Goal: Information Seeking & Learning: Find specific fact

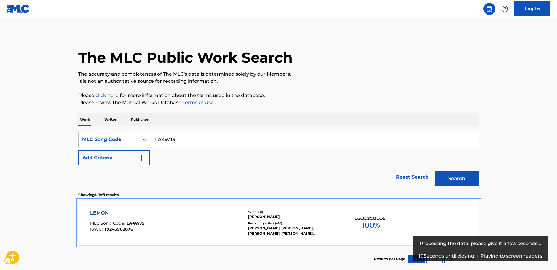
click at [194, 230] on div "LEMON MLC Song Code : LA4WJ5 ISWC : T9243902876" at bounding box center [166, 222] width 152 height 27
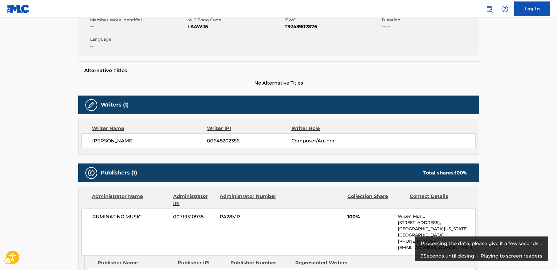
scroll to position [178, 0]
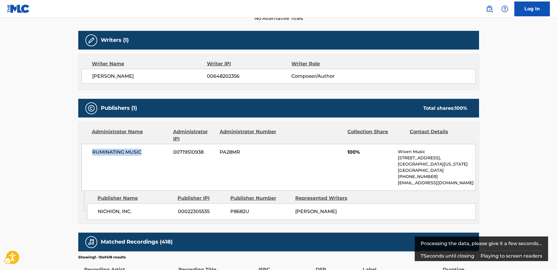
drag, startPoint x: 149, startPoint y: 152, endPoint x: 68, endPoint y: 155, distance: 81.0
click at [85, 154] on div "RUMINATING MUSIC 00719510938 PA28MR 100% Wixen Music [STREET_ADDRESS][US_STATE]…" at bounding box center [279, 167] width 394 height 47
copy span "RUMINATING MUSIC"
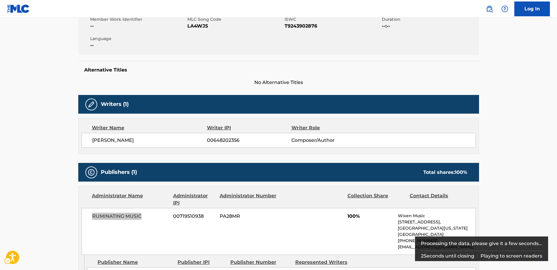
scroll to position [0, 0]
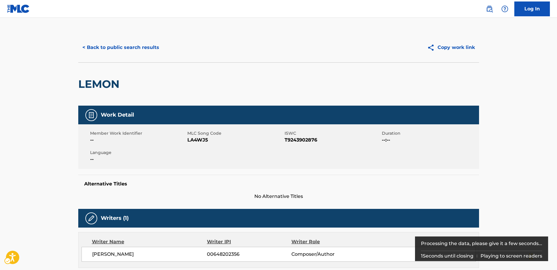
click at [304, 140] on span "ISWC - T9243902876" at bounding box center [333, 139] width 96 height 7
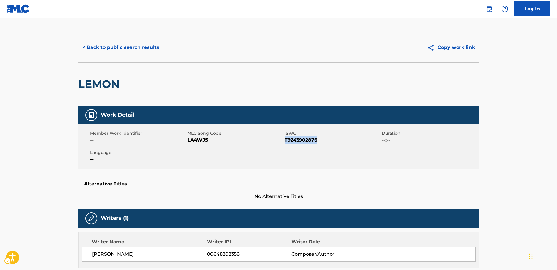
click at [304, 140] on span "ISWC - T9243902876" at bounding box center [333, 139] width 96 height 7
copy span "T9243902876"
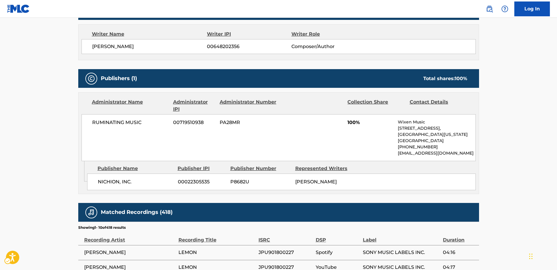
scroll to position [297, 0]
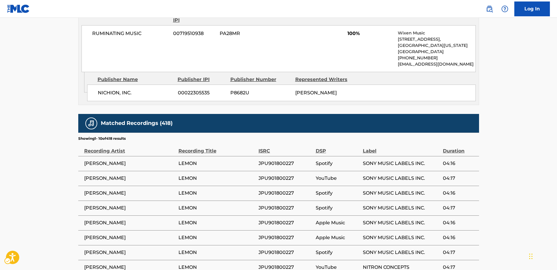
drag, startPoint x: 47, startPoint y: 155, endPoint x: 46, endPoint y: 128, distance: 26.7
click at [46, 154] on main "< Back to public search results Copy work link LEMON Work Detail Member Work Id…" at bounding box center [278, 28] width 557 height 614
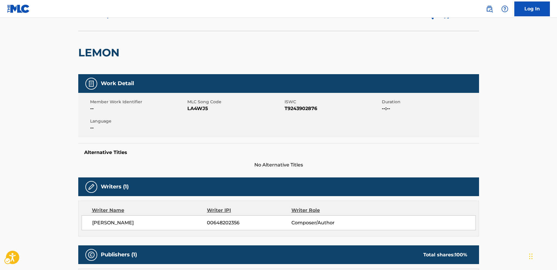
scroll to position [0, 0]
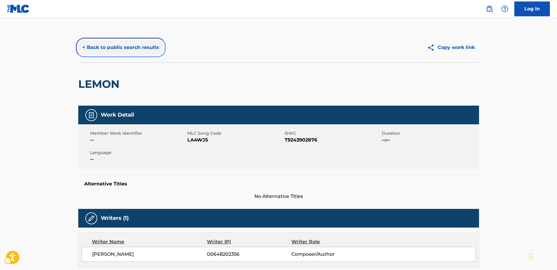
click at [130, 45] on button "< Back to public search results" at bounding box center [120, 47] width 85 height 15
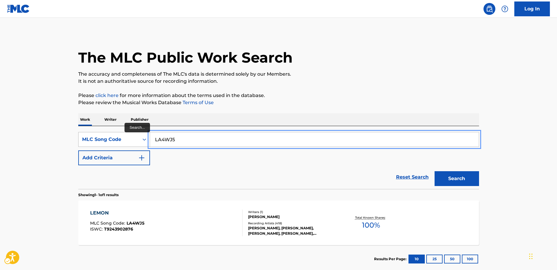
drag, startPoint x: 172, startPoint y: 141, endPoint x: 132, endPoint y: 138, distance: 40.2
click at [131, 140] on div "SearchWithCriteria0a2bd536-9ada-42fb-8b06-95f5fdaacb4e MLC Song Code LA4WJ5" at bounding box center [278, 139] width 401 height 15
paste input "H2213Y"
type input "H2213Y"
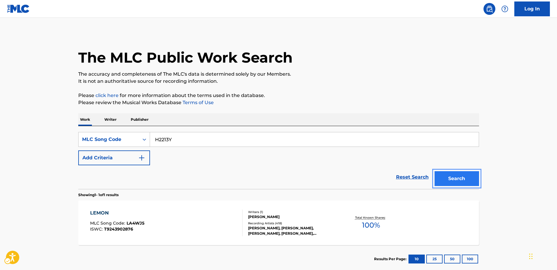
click at [466, 183] on button "Search" at bounding box center [457, 178] width 44 height 15
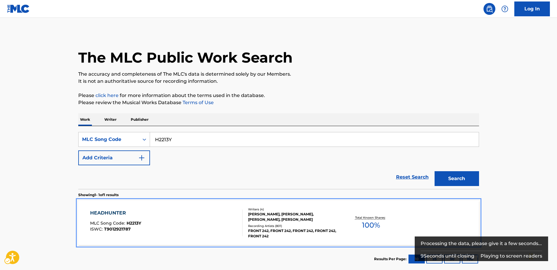
click at [173, 222] on div "HEADHUNTER MLC Song Code : H2213Y ISWC : T9012921787" at bounding box center [166, 222] width 152 height 27
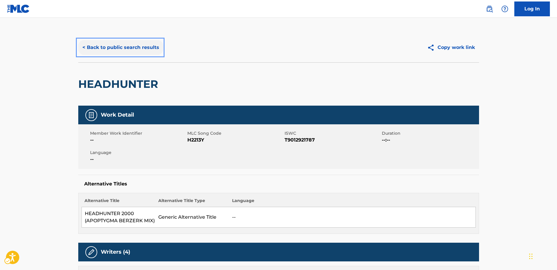
click at [133, 49] on button "< Back to public search results" at bounding box center [120, 47] width 85 height 15
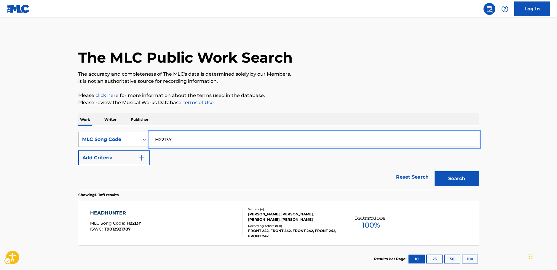
drag, startPoint x: 176, startPoint y: 141, endPoint x: 141, endPoint y: 141, distance: 35.3
click at [141, 141] on div "SearchWithCriteria0a2bd536-9ada-42fb-8b06-95f5fdaacb4e MLC Song Code H2213Y" at bounding box center [278, 139] width 401 height 15
paste input "NV798H"
type input "NV798H"
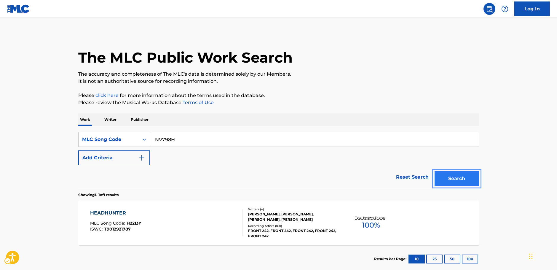
click at [450, 179] on button "Search" at bounding box center [457, 178] width 44 height 15
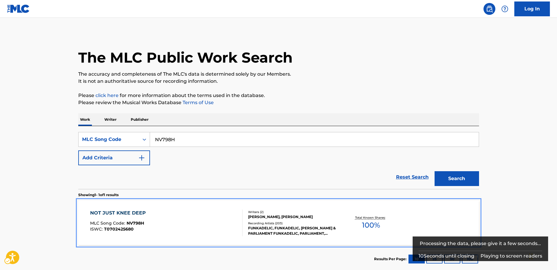
click at [164, 215] on div "NOT JUST KNEE DEEP MLC Song Code : NV798H ISWC : T0702425680" at bounding box center [166, 222] width 152 height 27
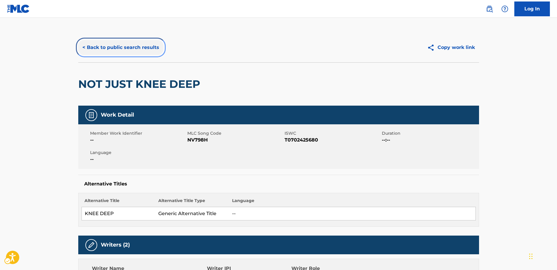
click at [119, 46] on button "< Back to public search results" at bounding box center [120, 47] width 85 height 15
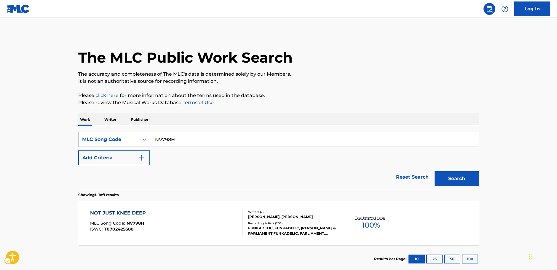
click at [141, 140] on div "Search Form" at bounding box center [144, 139] width 11 height 11
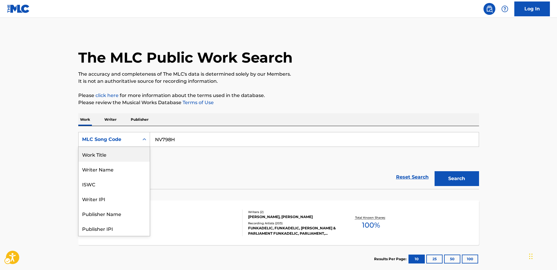
click at [109, 155] on div "Work Title" at bounding box center [114, 154] width 71 height 15
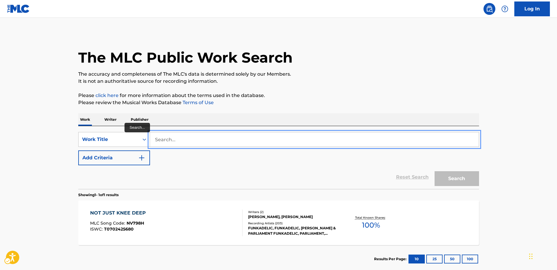
click at [175, 139] on input "Search..." at bounding box center [314, 139] width 329 height 14
paste input "NAKAMA"
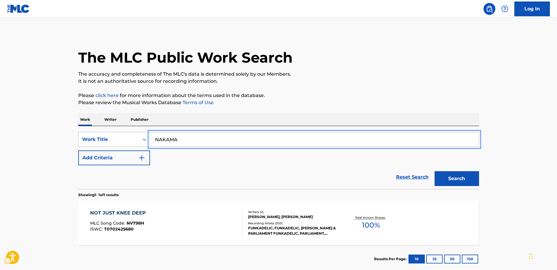
type input "NAKAMA"
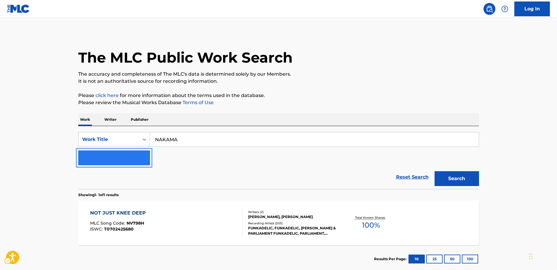
click at [136, 163] on button "Add Criteria" at bounding box center [114, 157] width 72 height 15
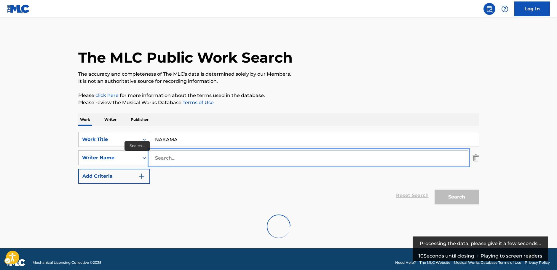
click at [165, 158] on input "Search..." at bounding box center [309, 158] width 318 height 14
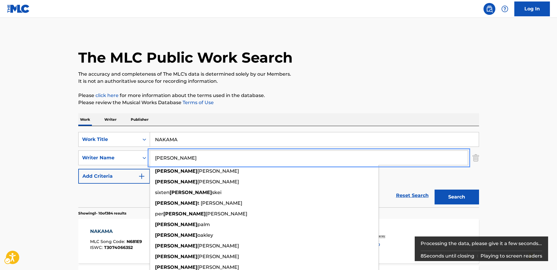
type input "[PERSON_NAME]"
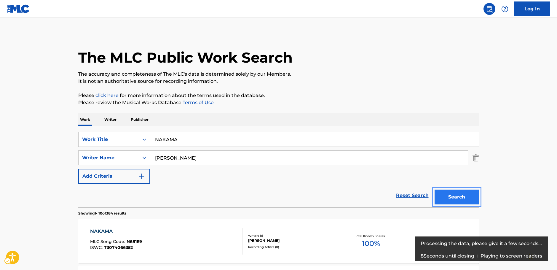
click at [464, 197] on button "Search" at bounding box center [457, 197] width 44 height 15
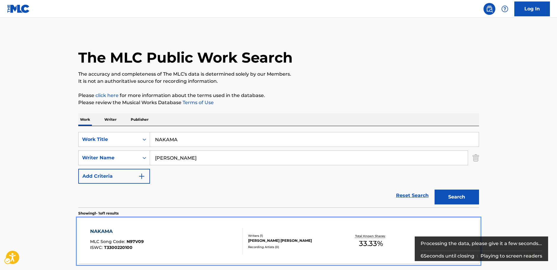
click at [227, 234] on div "NAKAMA MLC Song Code : N97V09 ISWC : T3300220100" at bounding box center [166, 241] width 152 height 27
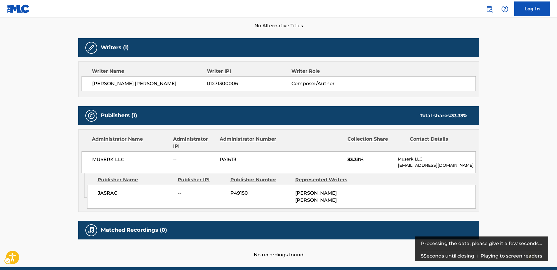
scroll to position [178, 0]
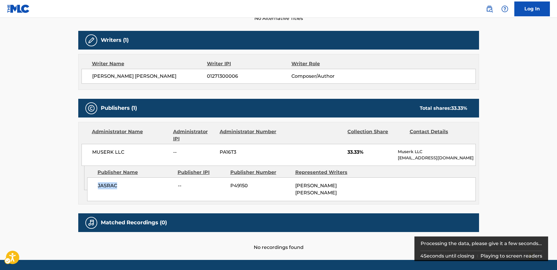
drag, startPoint x: 120, startPoint y: 188, endPoint x: 98, endPoint y: 187, distance: 22.0
click at [98, 187] on span "JASRAC" at bounding box center [136, 185] width 76 height 7
copy span "JASRAC"
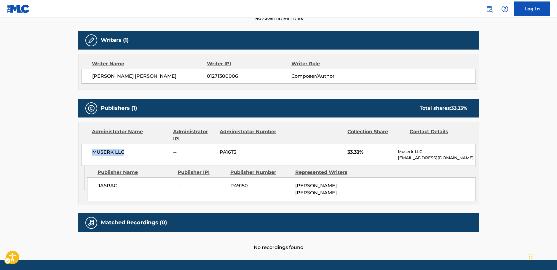
drag, startPoint x: 117, startPoint y: 153, endPoint x: 89, endPoint y: 153, distance: 27.9
click at [89, 153] on div "MUSERK LLC -- PA16T3 33.33% Muserk LLC [EMAIL_ADDRESS][DOMAIN_NAME]" at bounding box center [279, 155] width 394 height 22
copy span "MUSERK LLC"
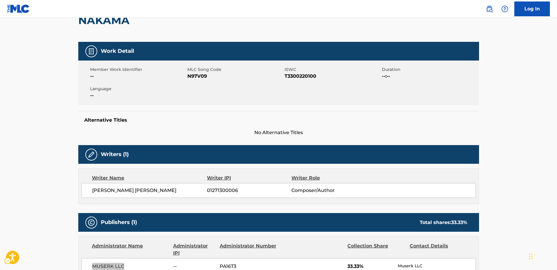
scroll to position [0, 0]
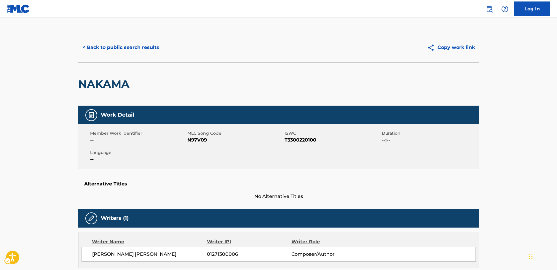
click at [192, 141] on span "MLC Song Code - N97V09" at bounding box center [235, 139] width 96 height 7
copy span "N97V09"
click at [113, 51] on button "< Back to public search results" at bounding box center [120, 47] width 85 height 15
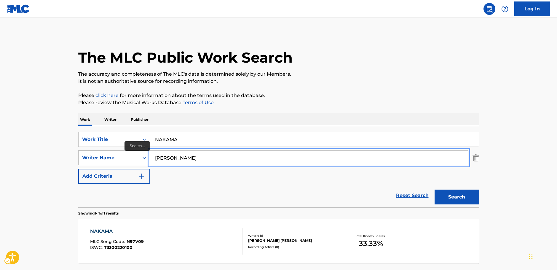
drag, startPoint x: 150, startPoint y: 157, endPoint x: 126, endPoint y: 157, distance: 24.0
click at [126, 157] on div "SearchWithCriteria8fd8370b-bc30-4721-a6f9-e24ffcfcd3fb Writer Name [PERSON_NAME]" at bounding box center [278, 157] width 401 height 15
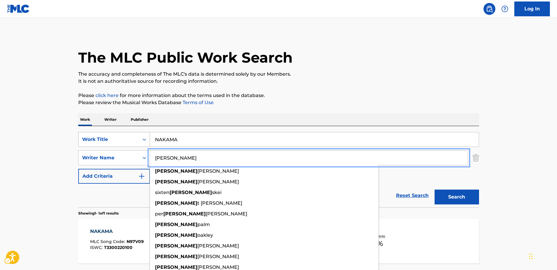
paste input "[PERSON_NAME]"
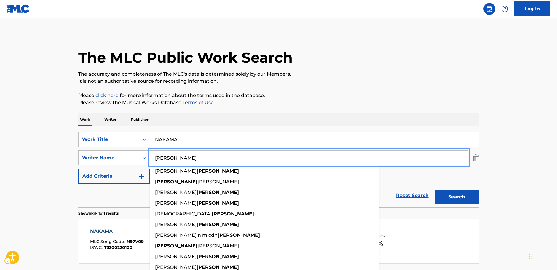
type input "[PERSON_NAME]"
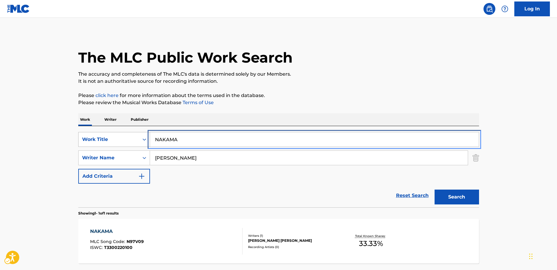
drag, startPoint x: 165, startPoint y: 139, endPoint x: 128, endPoint y: 138, distance: 37.1
click at [128, 138] on div "SearchWithCriteria35731faa-ea82-4b65-8734-c62a4095ac29 Work Title NAKAMA" at bounding box center [278, 139] width 401 height 15
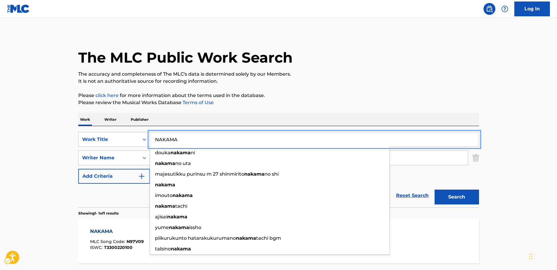
paste input "Thrives in the Cold"
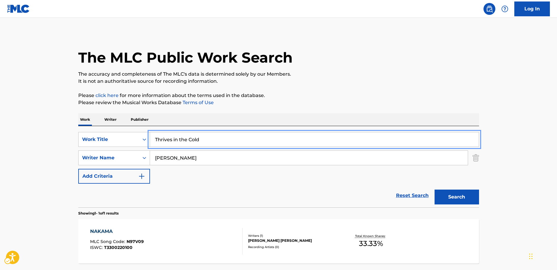
type input "Thrives in the Cold"
click at [458, 196] on button "Search" at bounding box center [457, 197] width 44 height 15
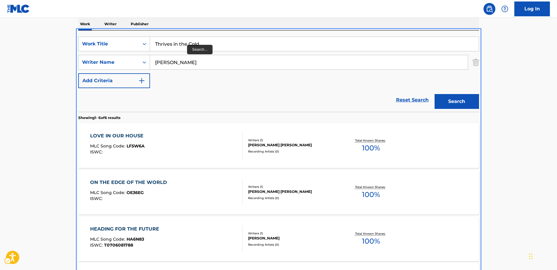
scroll to position [67, 0]
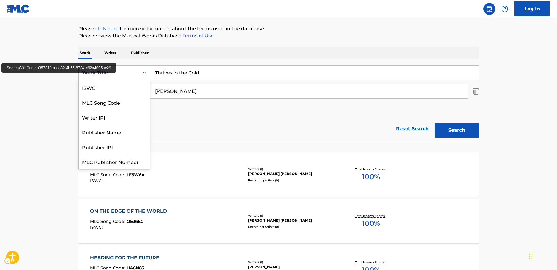
click at [145, 71] on icon "On" at bounding box center [144, 73] width 6 height 6
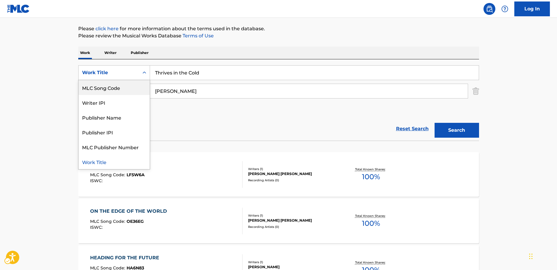
click at [129, 86] on div "MLC Song Code" at bounding box center [114, 87] width 71 height 15
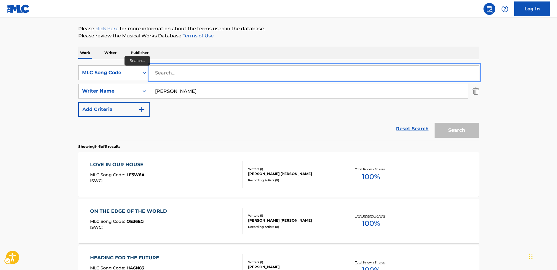
click at [163, 76] on input "Search..." at bounding box center [314, 73] width 329 height 14
paste input "IVD7SN"
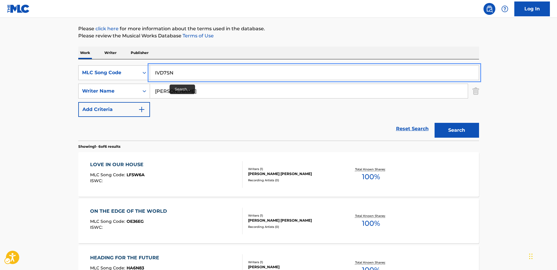
type input "IVD7SN"
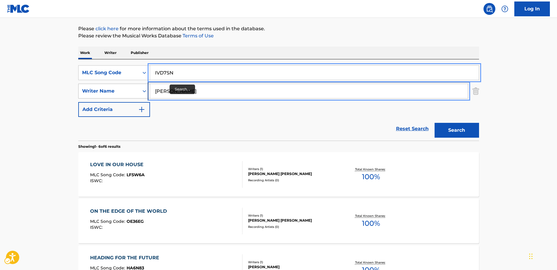
drag, startPoint x: 156, startPoint y: 89, endPoint x: 138, endPoint y: 90, distance: 18.4
click at [138, 90] on div "SearchWithCriteria8fd8370b-bc30-4721-a6f9-e24ffcfcd3fb Writer Name [PERSON_NAME]" at bounding box center [278, 91] width 401 height 15
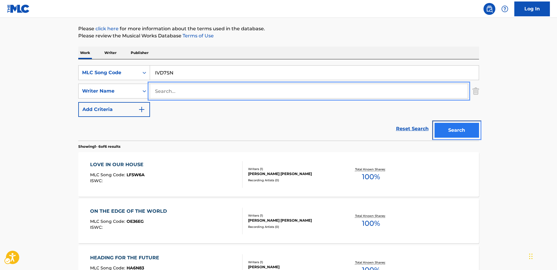
click at [475, 127] on button "Search" at bounding box center [457, 130] width 44 height 15
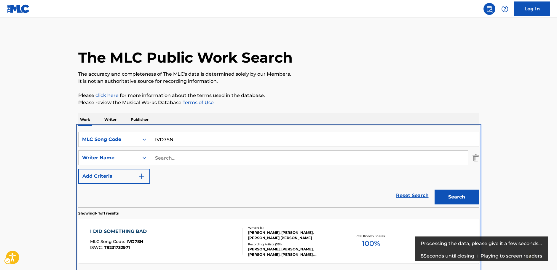
scroll to position [21, 0]
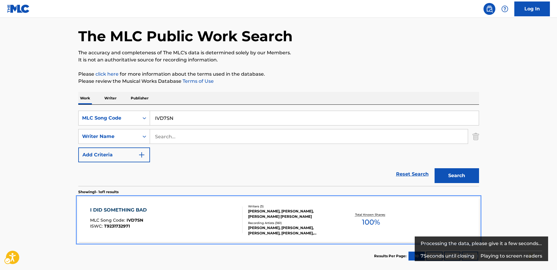
click at [186, 217] on div "I DID SOMETHING BAD MLC Song Code : IVD7SN ISWC : T9231732971" at bounding box center [166, 219] width 152 height 27
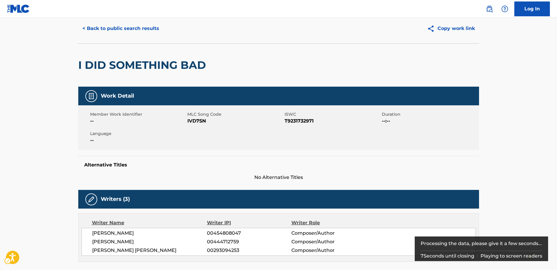
scroll to position [30, 0]
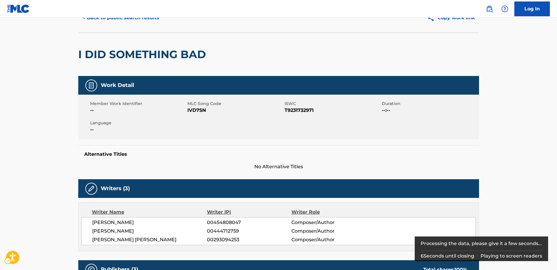
click at [291, 108] on span "ISWC - T9231732971" at bounding box center [333, 110] width 96 height 7
copy span "T9231732971"
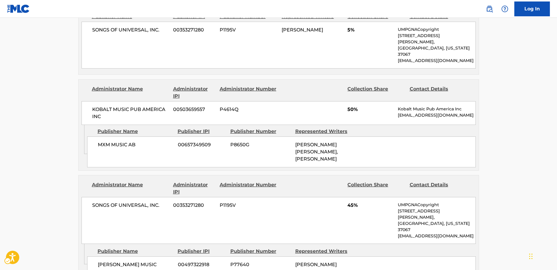
scroll to position [297, 0]
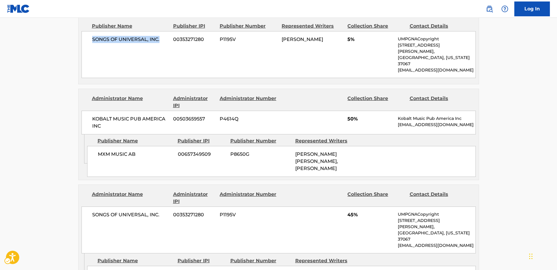
drag, startPoint x: 163, startPoint y: 42, endPoint x: 92, endPoint y: 44, distance: 70.6
click at [91, 41] on div "SONGS OF UNIVERSAL, INC. 00353271280 P1195V [PERSON_NAME] 5% UMPGNACopyright [S…" at bounding box center [279, 54] width 394 height 47
copy span "SONGS OF UNIVERSAL, INC."
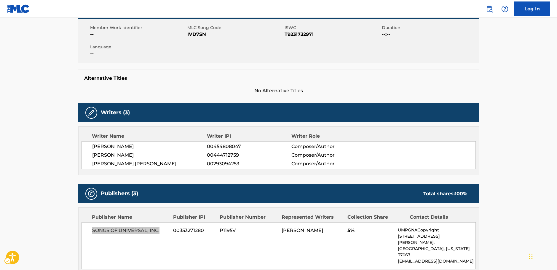
scroll to position [0, 0]
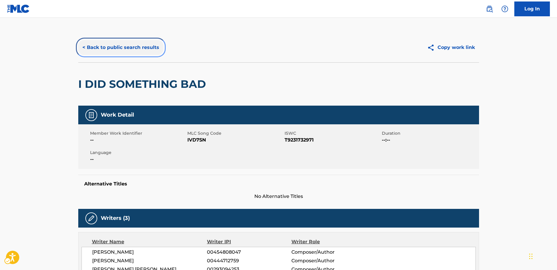
drag, startPoint x: 109, startPoint y: 48, endPoint x: 1, endPoint y: 107, distance: 122.1
click at [109, 48] on button "< Back to public search results" at bounding box center [120, 47] width 85 height 15
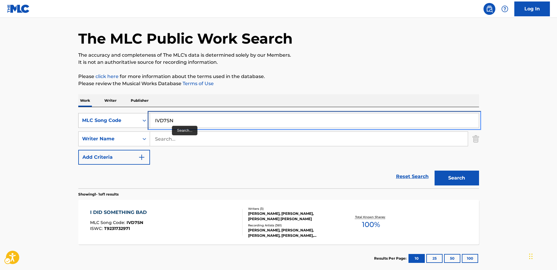
click at [137, 119] on div "SearchWithCriteriaeb5c35f3-f034-493c-9603-7973f6d53d8f MLC Song Code IVD7SN" at bounding box center [278, 120] width 401 height 15
paste input "DVC10F"
type input "DVC10F"
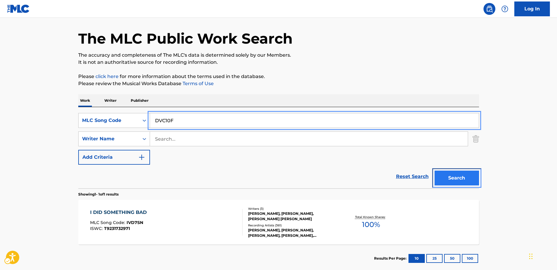
click at [460, 176] on button "Search" at bounding box center [457, 178] width 44 height 15
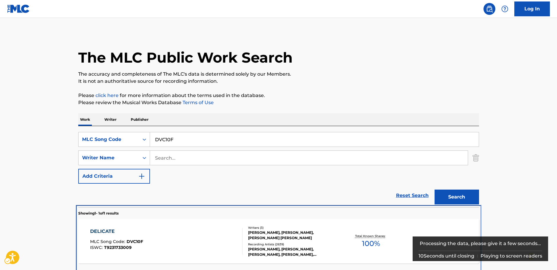
scroll to position [21, 0]
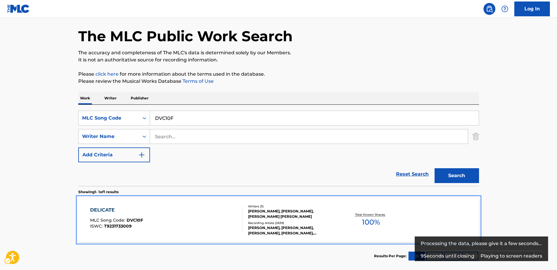
click at [192, 239] on div "DELICATE MLC Song Code : DVC10F ISWC : T9231733009 Writers ( 3 ) [PERSON_NAME],…" at bounding box center [278, 220] width 401 height 44
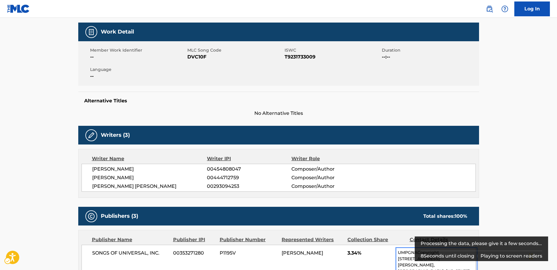
scroll to position [89, 0]
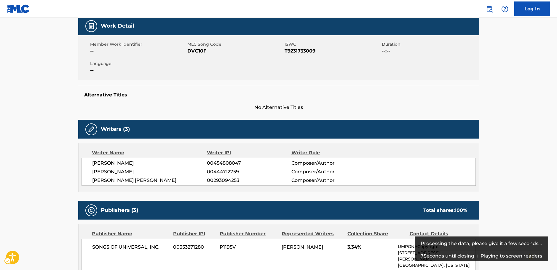
click at [303, 53] on span "ISWC - T9231733009" at bounding box center [333, 50] width 96 height 7
copy span "T9231733009"
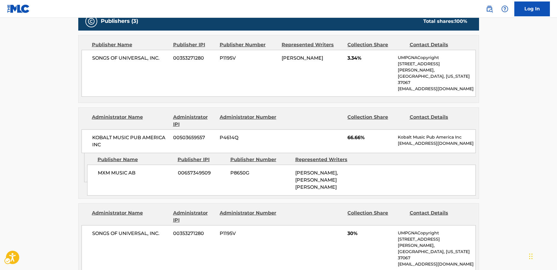
scroll to position [267, 0]
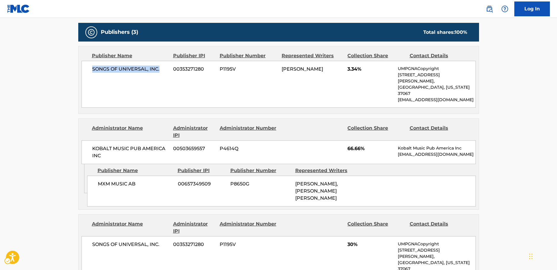
drag, startPoint x: 164, startPoint y: 72, endPoint x: 98, endPoint y: 60, distance: 66.9
click at [92, 72] on span "SONGS OF UNIVERSAL, INC." at bounding box center [130, 69] width 77 height 7
copy span "SONGS OF UNIVERSAL, INC."
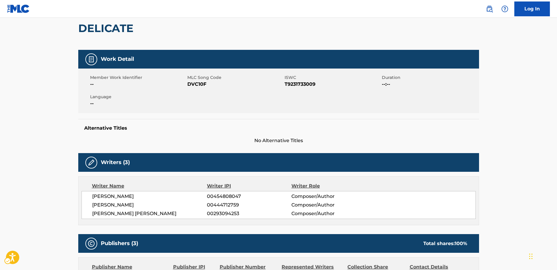
scroll to position [0, 0]
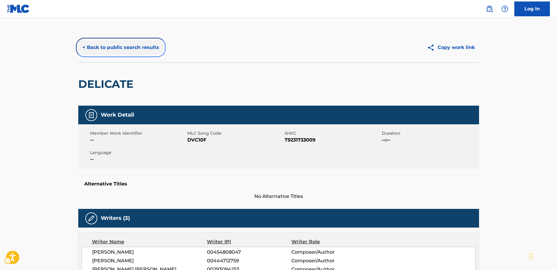
drag, startPoint x: 112, startPoint y: 45, endPoint x: 3, endPoint y: 105, distance: 124.5
click at [112, 45] on button "< Back to public search results" at bounding box center [120, 47] width 85 height 15
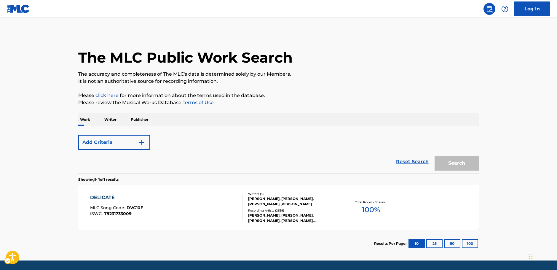
scroll to position [19, 0]
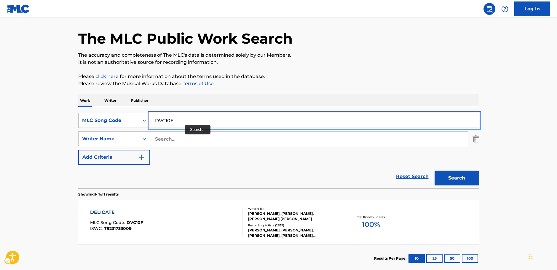
click at [121, 122] on div "SearchWithCriteriaeb5c35f3-f034-493c-9603-7973f6d53d8f MLC Song Code DVC10F" at bounding box center [278, 120] width 401 height 15
paste input "ZV7IXS"
type input "ZV7IXS"
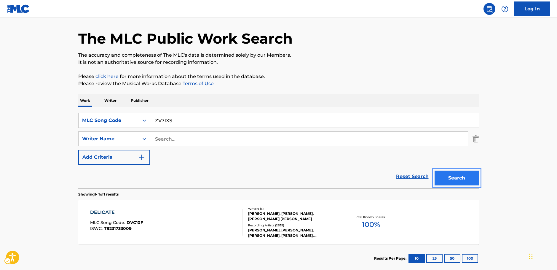
click at [461, 178] on button "Search" at bounding box center [457, 178] width 44 height 15
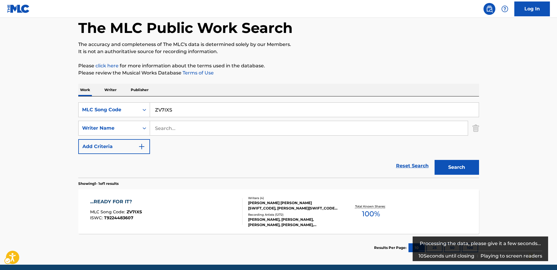
scroll to position [53, 0]
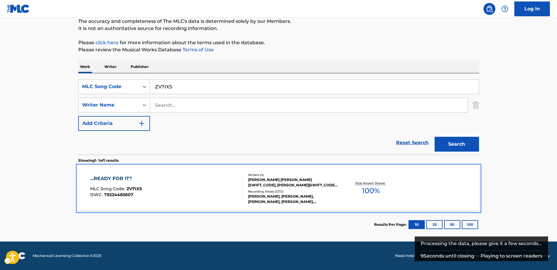
click at [171, 198] on div "...READY FOR IT? MLC Song Code : ZV7IXS ISWC : T9224483607" at bounding box center [166, 188] width 152 height 27
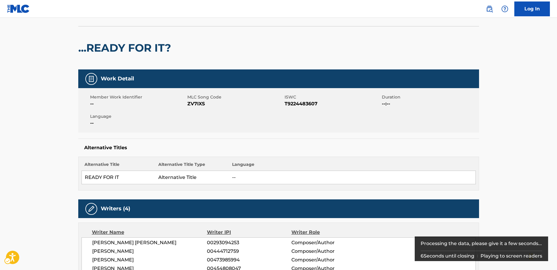
scroll to position [12, 0]
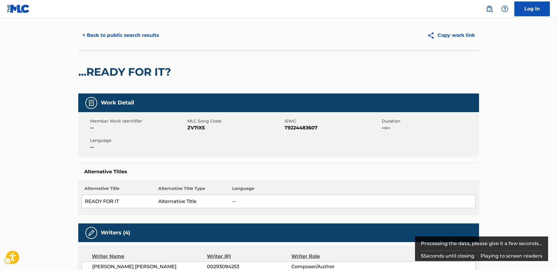
click at [299, 126] on span "ISWC - T9224483607" at bounding box center [333, 127] width 96 height 7
copy span "T9224483607"
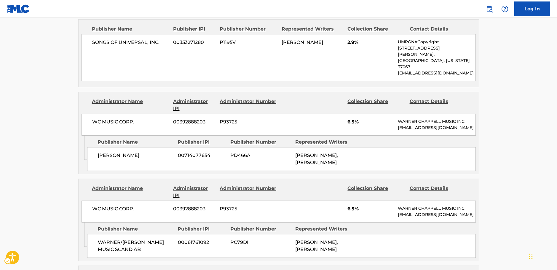
scroll to position [279, 0]
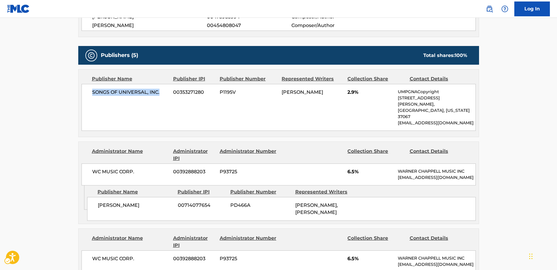
drag, startPoint x: 146, startPoint y: 90, endPoint x: 93, endPoint y: 91, distance: 53.1
click at [93, 91] on span "SONGS OF UNIVERSAL, INC." at bounding box center [130, 92] width 77 height 7
drag, startPoint x: 144, startPoint y: 203, endPoint x: 96, endPoint y: 203, distance: 48.1
click at [96, 203] on div "WOLF COUSINS 00714077654 PD466A [PERSON_NAME], [PERSON_NAME]" at bounding box center [281, 209] width 389 height 24
drag, startPoint x: 139, startPoint y: 160, endPoint x: 91, endPoint y: 161, distance: 47.8
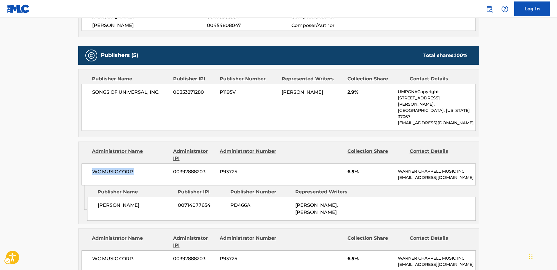
click at [91, 163] on div "WC MUSIC CORP. 00392888203 P93725 6.5% [PERSON_NAME] MUSIC INC [EMAIL_ADDRESS][…" at bounding box center [279, 174] width 394 height 22
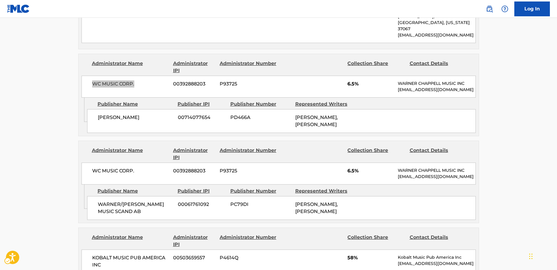
scroll to position [368, 0]
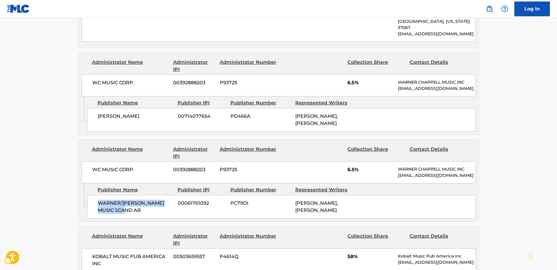
drag, startPoint x: 116, startPoint y: 206, endPoint x: 97, endPoint y: 200, distance: 19.9
click at [97, 200] on div "WARNER/[PERSON_NAME] MUSIC SCAND AB 00061761092 PC79DI [PERSON_NAME], [PERSON_N…" at bounding box center [281, 207] width 389 height 24
drag, startPoint x: 137, startPoint y: 161, endPoint x: 91, endPoint y: 157, distance: 46.7
click at [91, 161] on div "WC MUSIC CORP. 00392888203 P93725 6.5% [PERSON_NAME] MUSIC INC [EMAIL_ADDRESS][…" at bounding box center [279, 172] width 394 height 22
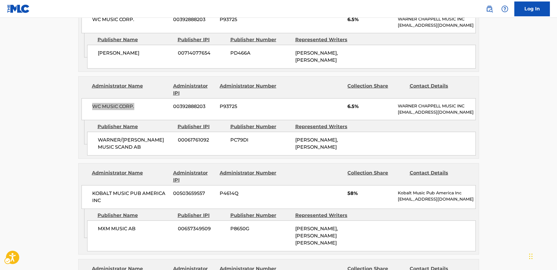
scroll to position [457, 0]
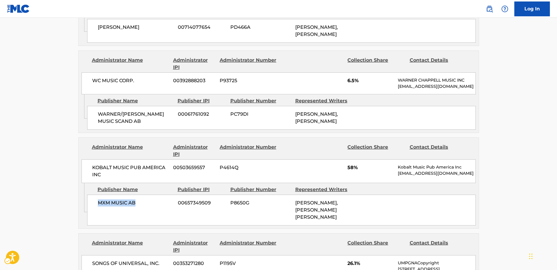
drag, startPoint x: 137, startPoint y: 201, endPoint x: 96, endPoint y: 201, distance: 41.8
click at [96, 201] on div "MXM MUSIC AB 00657349509 P8650G [PERSON_NAME], [PERSON_NAME] [PERSON_NAME]" at bounding box center [281, 210] width 389 height 31
drag, startPoint x: 105, startPoint y: 168, endPoint x: 91, endPoint y: 162, distance: 14.8
click at [91, 162] on div "KOBALT MUSIC PUB AMERICA INC 00503659557 P4614Q 58% Kobalt Music Pub America In…" at bounding box center [279, 171] width 394 height 24
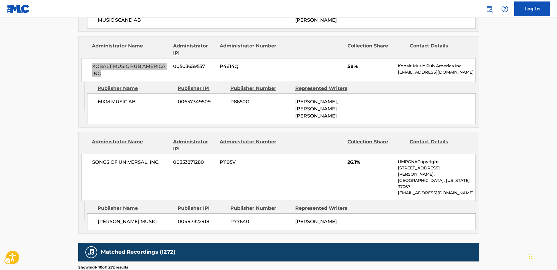
scroll to position [576, 0]
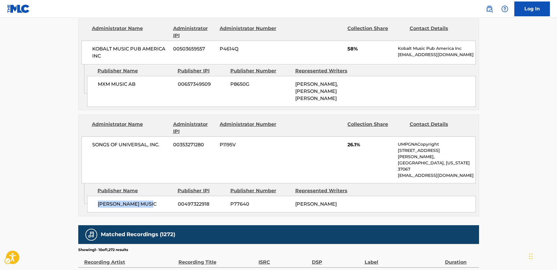
drag, startPoint x: 155, startPoint y: 187, endPoint x: 97, endPoint y: 187, distance: 58.4
click at [97, 196] on div "[PERSON_NAME] MUSIC 00497322918 P77640 [PERSON_NAME]" at bounding box center [281, 204] width 389 height 17
drag, startPoint x: 166, startPoint y: 139, endPoint x: 91, endPoint y: 140, distance: 74.8
click at [92, 140] on div "SONGS OF UNIVERSAL, INC. 00353271280 P1195V 26.1% UMPGNACopyright [STREET_ADDRE…" at bounding box center [279, 159] width 394 height 47
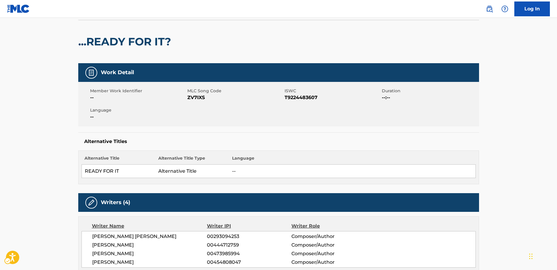
scroll to position [0, 0]
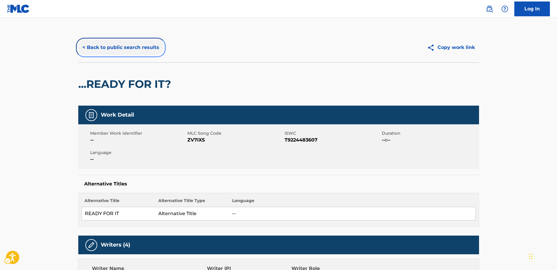
click at [120, 49] on button "< Back to public search results" at bounding box center [120, 47] width 85 height 15
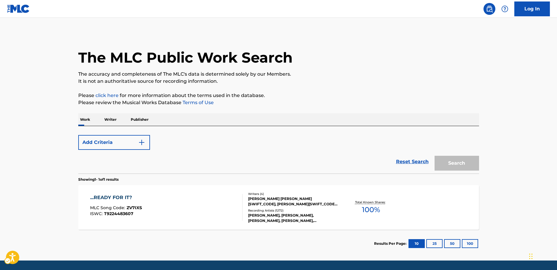
scroll to position [19, 0]
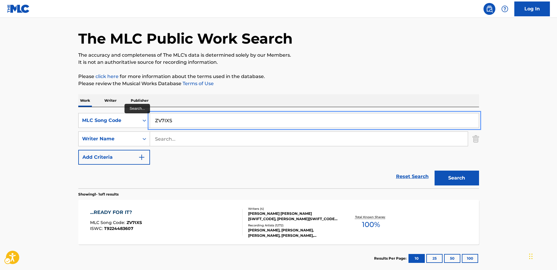
drag, startPoint x: 182, startPoint y: 121, endPoint x: 171, endPoint y: 132, distance: 16.4
click at [112, 124] on div "SearchWithCriteriaeb5c35f3-f034-493c-9603-7973f6d53d8f MLC Song Code ZV7IXS" at bounding box center [278, 120] width 401 height 15
paste input "DVC10E"
type input "DVC10E"
drag, startPoint x: 462, startPoint y: 176, endPoint x: 456, endPoint y: 174, distance: 6.7
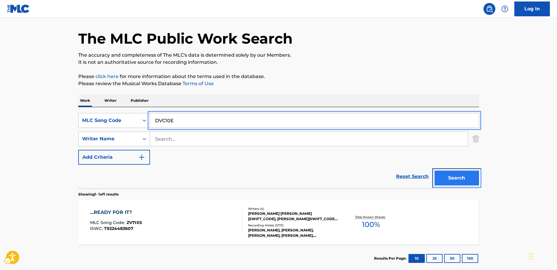
click at [462, 175] on button "Search" at bounding box center [457, 178] width 44 height 15
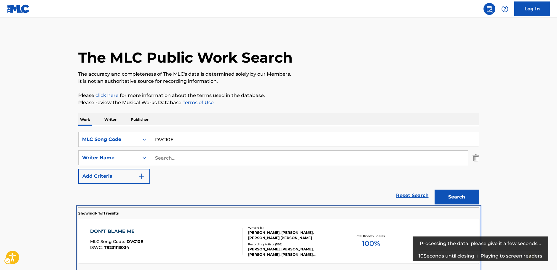
scroll to position [21, 0]
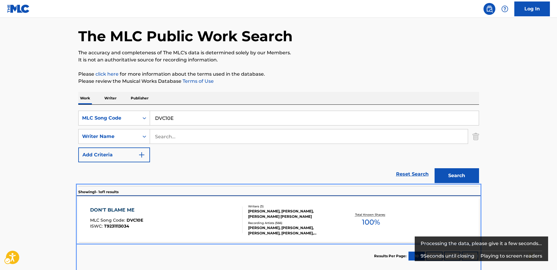
click at [179, 222] on div "DON'T BLAME ME MLC Song Code : DVC10E ISWC : T9231113034" at bounding box center [166, 219] width 152 height 27
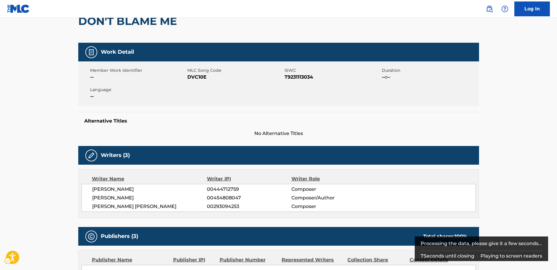
scroll to position [2, 0]
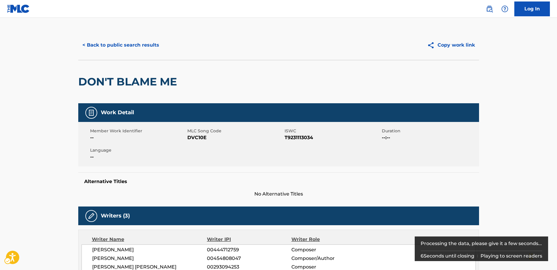
click at [296, 136] on span "ISWC - T9231113034" at bounding box center [333, 137] width 96 height 7
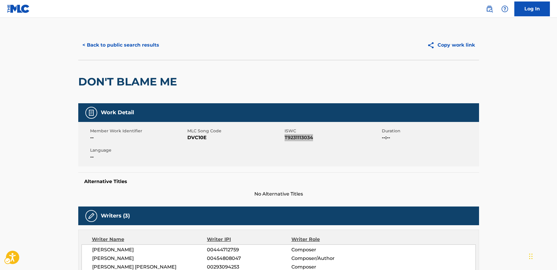
scroll to position [0, 0]
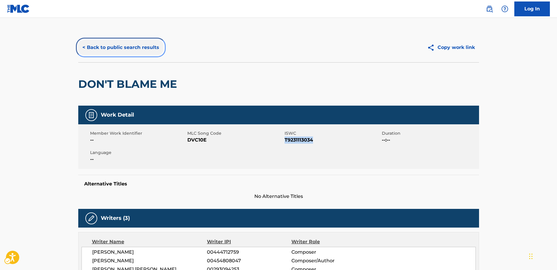
drag, startPoint x: 111, startPoint y: 50, endPoint x: 52, endPoint y: 67, distance: 60.6
click at [111, 50] on button "< Back to public search results" at bounding box center [120, 47] width 85 height 15
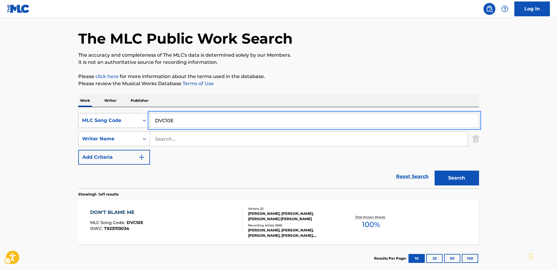
drag, startPoint x: 167, startPoint y: 119, endPoint x: 137, endPoint y: 122, distance: 30.1
click at [137, 122] on div "SearchWithCriteriaeb5c35f3-f034-493c-9603-7973f6d53d8f MLC Song Code DVC10E" at bounding box center [278, 120] width 401 height 15
paste input "LVAUJR"
type input "LVAUJR"
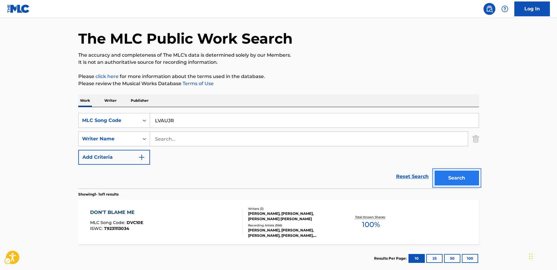
click at [448, 181] on button "Search" at bounding box center [457, 178] width 44 height 15
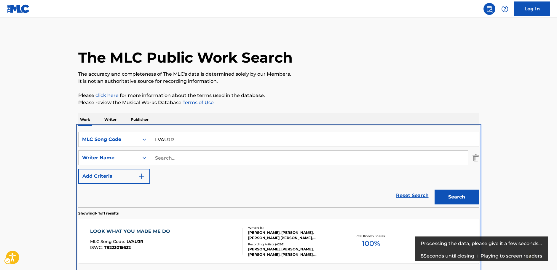
scroll to position [21, 0]
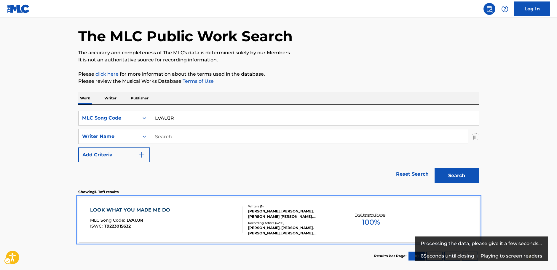
click at [154, 223] on div "MLC Song Code : LVAUJR" at bounding box center [131, 221] width 83 height 6
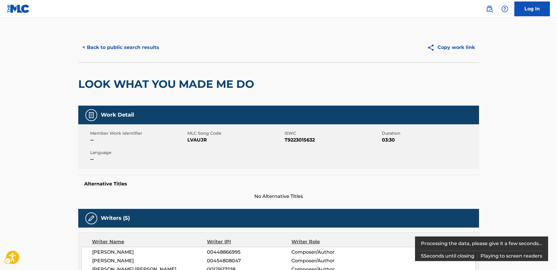
click at [308, 138] on span "ISWC - T9223015632" at bounding box center [333, 139] width 96 height 7
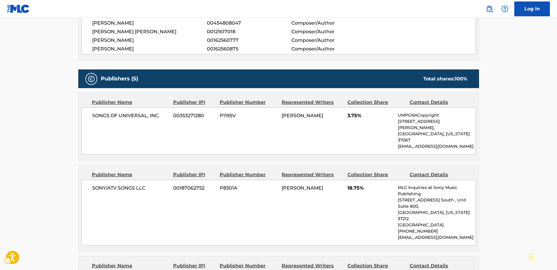
scroll to position [237, 0]
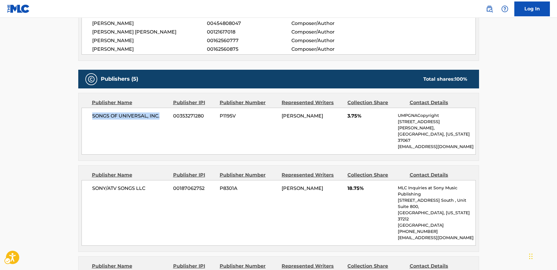
drag, startPoint x: 164, startPoint y: 114, endPoint x: 93, endPoint y: 117, distance: 71.5
click at [93, 117] on span "SONGS OF UNIVERSAL, INC." at bounding box center [130, 115] width 77 height 7
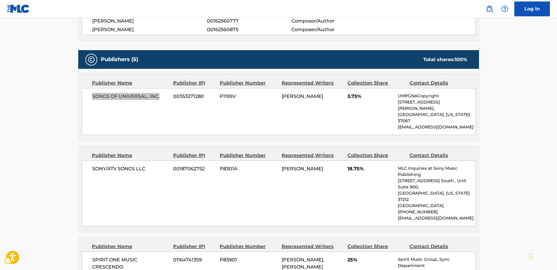
scroll to position [267, 0]
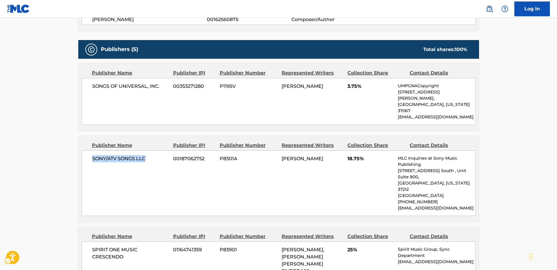
drag, startPoint x: 150, startPoint y: 149, endPoint x: 93, endPoint y: 149, distance: 56.9
click at [93, 155] on span "SONY/ATV SONGS LLC" at bounding box center [130, 158] width 77 height 7
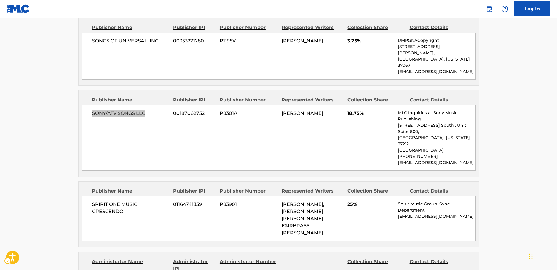
scroll to position [356, 0]
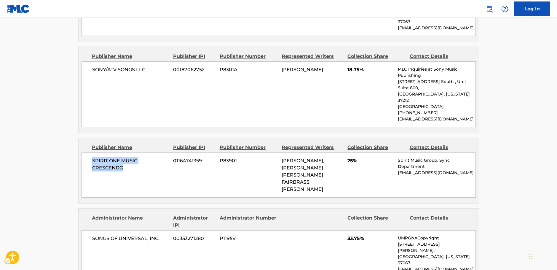
drag, startPoint x: 131, startPoint y: 146, endPoint x: 82, endPoint y: 139, distance: 49.5
click at [82, 152] on div "SPIRIT ONE MUSIC CRESCENDO 01164741359 P83901 [PERSON_NAME], [PERSON_NAME] [PER…" at bounding box center [279, 174] width 394 height 45
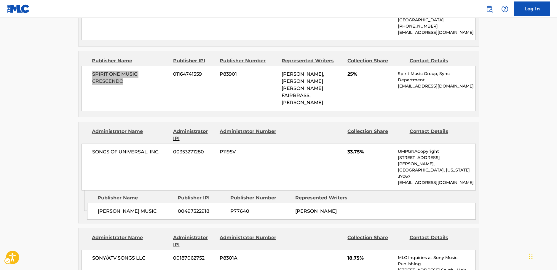
scroll to position [445, 0]
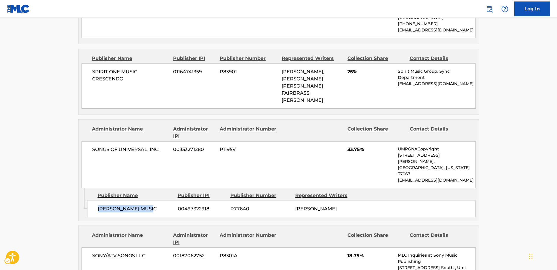
drag, startPoint x: 153, startPoint y: 168, endPoint x: 97, endPoint y: 168, distance: 55.8
click at [97, 200] on div "[PERSON_NAME] MUSIC 00497322918 P77640 [PERSON_NAME]" at bounding box center [281, 208] width 389 height 17
drag, startPoint x: 165, startPoint y: 126, endPoint x: 87, endPoint y: 123, distance: 77.8
click at [89, 141] on div "SONGS OF UNIVERSAL, INC. 00353271280 P1195V 33.75% UMPGNACopyright [STREET_ADDR…" at bounding box center [279, 164] width 394 height 47
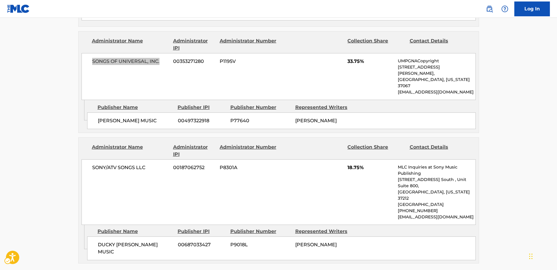
scroll to position [534, 0]
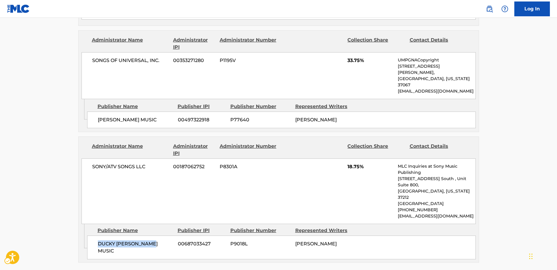
drag, startPoint x: 154, startPoint y: 194, endPoint x: 99, endPoint y: 195, distance: 55.2
click at [99, 240] on span "DUCKY [PERSON_NAME] MUSIC" at bounding box center [136, 247] width 76 height 14
drag, startPoint x: 129, startPoint y: 132, endPoint x: 92, endPoint y: 132, distance: 37.4
click at [92, 158] on div "SONY/ATV SONGS LLC 00187062752 P8301A 18.75% MLC Inquiries at Sony Music Publis…" at bounding box center [279, 191] width 394 height 66
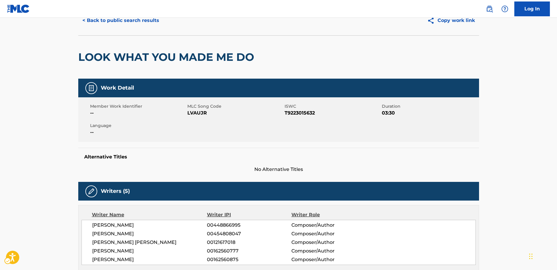
scroll to position [0, 0]
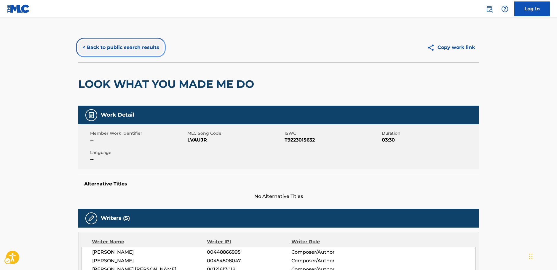
drag, startPoint x: 114, startPoint y: 46, endPoint x: 207, endPoint y: 100, distance: 107.4
click at [114, 46] on button "< Back to public search results" at bounding box center [120, 47] width 85 height 15
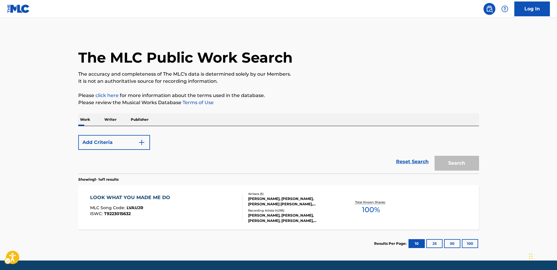
scroll to position [19, 0]
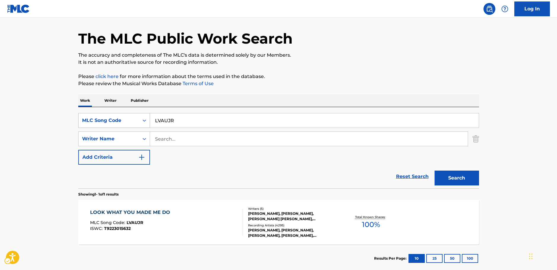
click at [141, 123] on div "Search Form" at bounding box center [144, 120] width 11 height 11
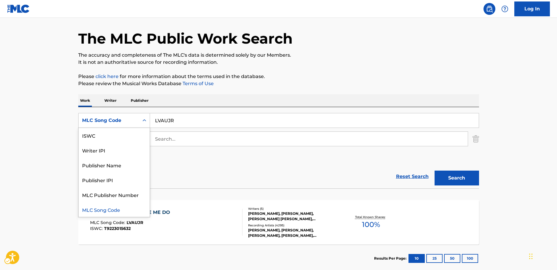
scroll to position [0, 0]
click at [122, 133] on div "Work Title" at bounding box center [114, 135] width 71 height 15
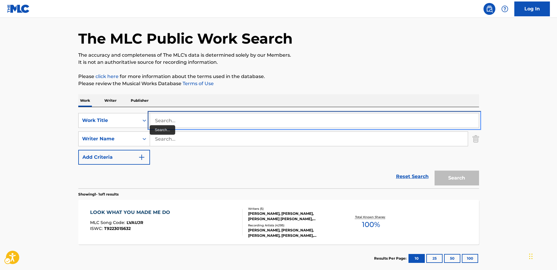
click at [158, 121] on input "Search..." at bounding box center [314, 120] width 329 height 14
paste input "[PERSON_NAME] [PERSON_NAME]"
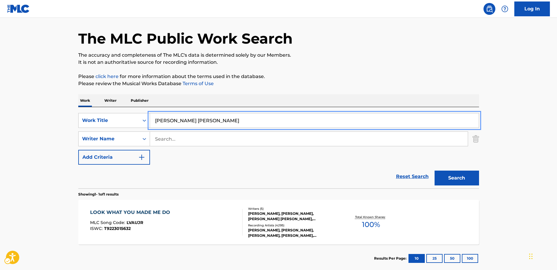
type input "[PERSON_NAME] [PERSON_NAME]"
click at [37, 107] on main "The MLC Public Work Search The accuracy and completeness of The MLC's data is d…" at bounding box center [278, 137] width 557 height 276
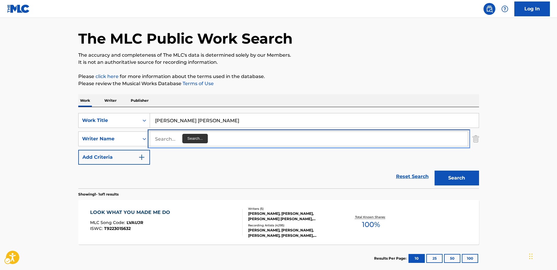
click at [188, 138] on input "Search..." at bounding box center [309, 139] width 318 height 14
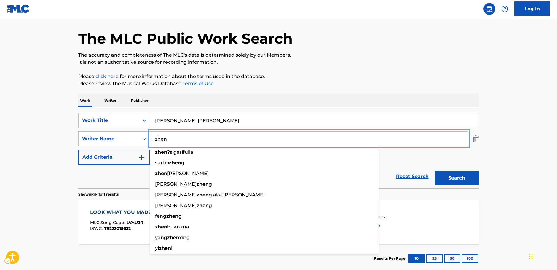
type input "zhen"
click at [462, 176] on button "Search" at bounding box center [457, 178] width 44 height 15
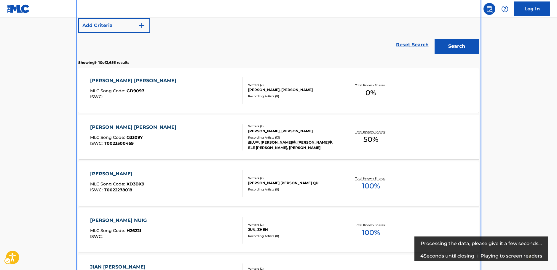
scroll to position [148, 0]
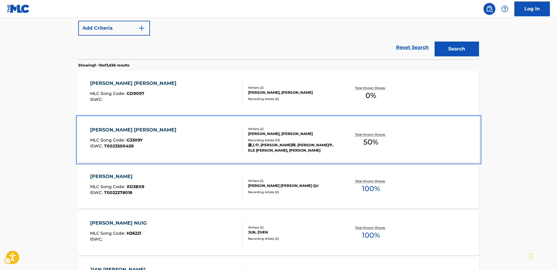
click at [190, 140] on div "[PERSON_NAME] [PERSON_NAME] MLC Song Code : G3309Y ISWC : T0023500459" at bounding box center [166, 139] width 152 height 27
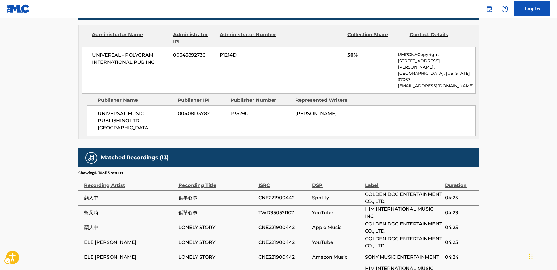
scroll to position [356, 0]
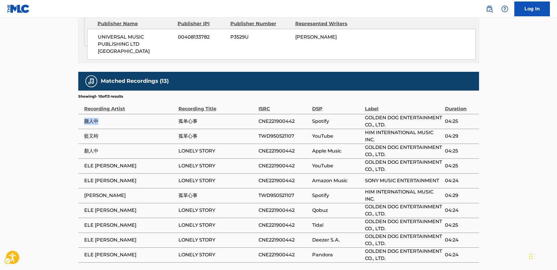
drag, startPoint x: 100, startPoint y: 101, endPoint x: 118, endPoint y: 91, distance: 20.7
click at [83, 114] on td "颜人中" at bounding box center [128, 121] width 100 height 15
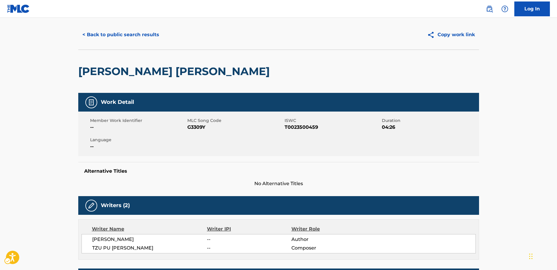
scroll to position [0, 0]
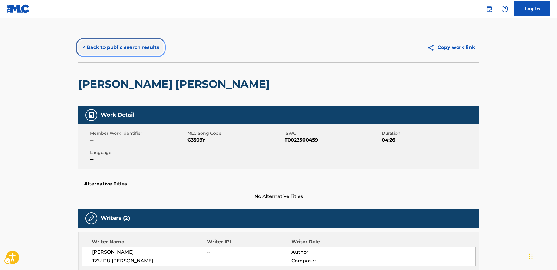
click at [108, 48] on button "< Back to public search results" at bounding box center [120, 47] width 85 height 15
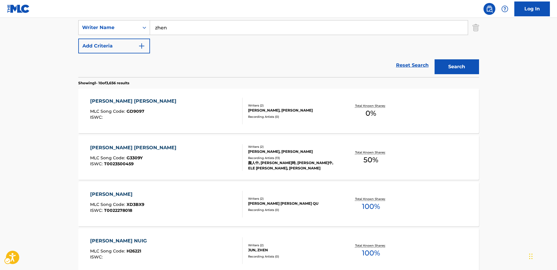
scroll to position [34, 0]
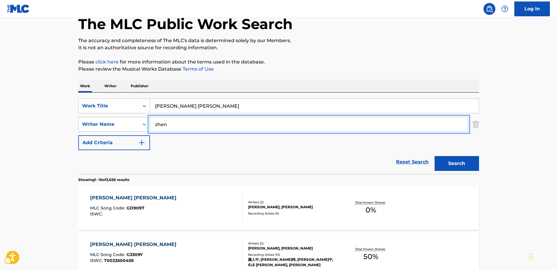
drag, startPoint x: 155, startPoint y: 126, endPoint x: 144, endPoint y: 126, distance: 11.3
click at [144, 126] on div "SearchWithCriteria8fd8370b-bc30-4721-a6f9-e24ffcfcd3fb Writer Name zhen" at bounding box center [278, 124] width 401 height 15
paste input "[PERSON_NAME]"
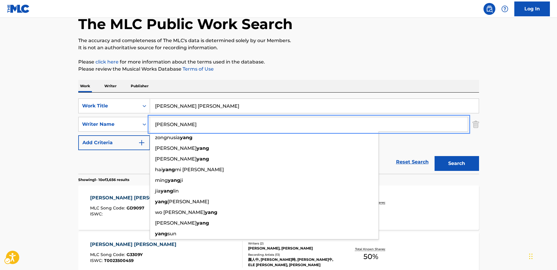
type input "[PERSON_NAME]"
click at [468, 164] on button "Search" at bounding box center [457, 163] width 44 height 15
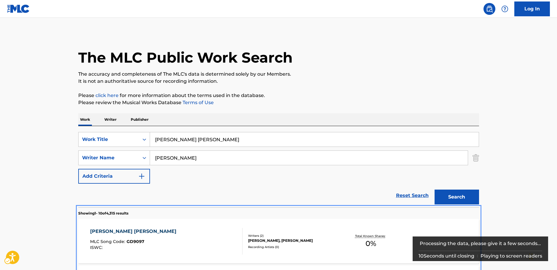
scroll to position [207, 0]
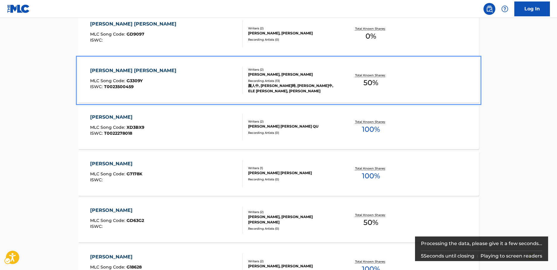
click at [163, 82] on div "[PERSON_NAME] [PERSON_NAME] MLC Song Code : G3309Y ISWC : T0023500459" at bounding box center [166, 80] width 152 height 27
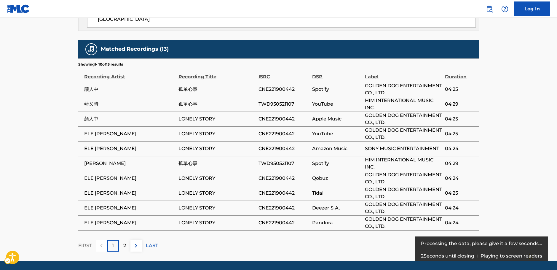
click at [126, 240] on div "2" at bounding box center [125, 246] width 12 height 12
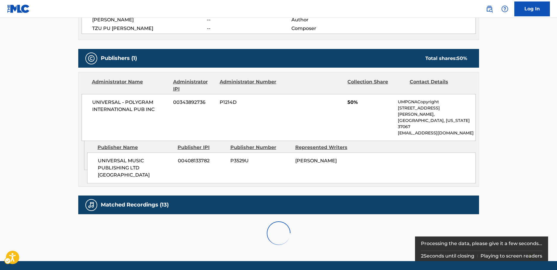
scroll to position [284, 0]
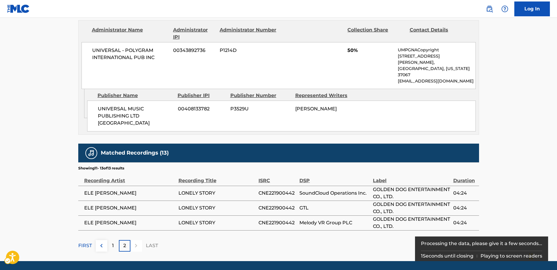
click at [112, 240] on div "1" at bounding box center [113, 246] width 12 height 12
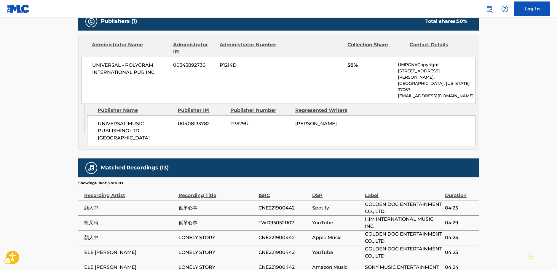
scroll to position [210, 0]
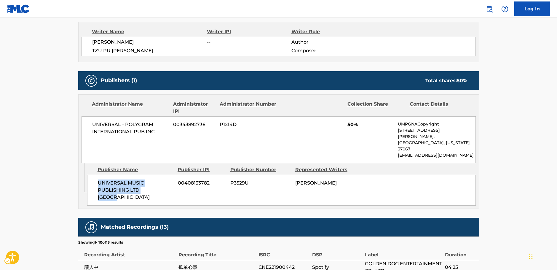
drag, startPoint x: 166, startPoint y: 179, endPoint x: 94, endPoint y: 170, distance: 71.8
click at [94, 175] on div "UNIVERSAL MUSIC PUBLISHING LTD [GEOGRAPHIC_DATA] 00408133782 P3529U [PERSON_NAM…" at bounding box center [281, 190] width 389 height 31
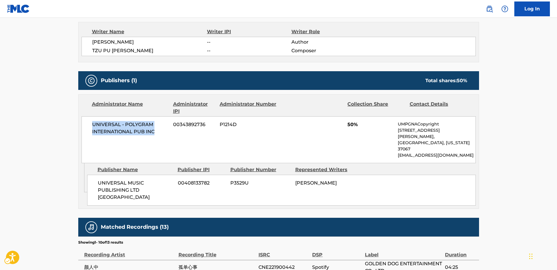
drag, startPoint x: 133, startPoint y: 129, endPoint x: 78, endPoint y: 125, distance: 54.7
click at [78, 125] on div "Administrator Name Administrator IPI Administrator Number Collection Share Cont…" at bounding box center [278, 151] width 401 height 114
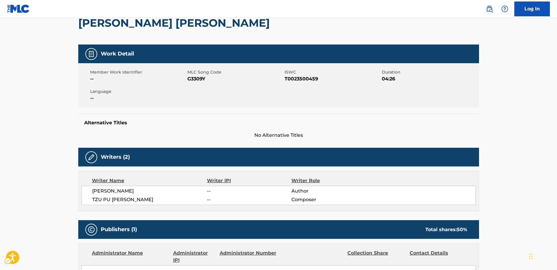
scroll to position [32, 0]
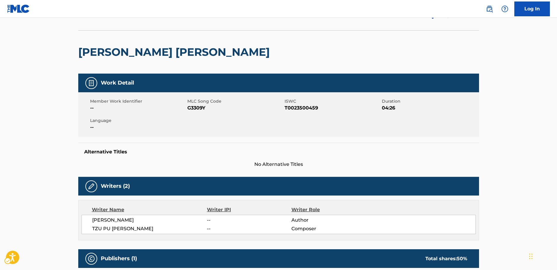
click at [193, 108] on span "MLC Song Code - G3309Y" at bounding box center [235, 107] width 96 height 7
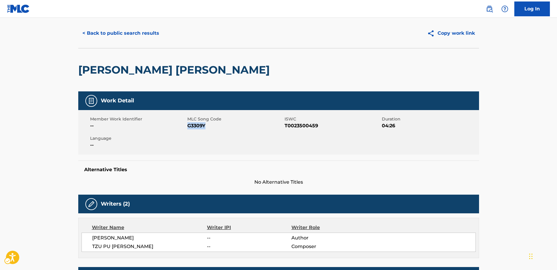
scroll to position [0, 0]
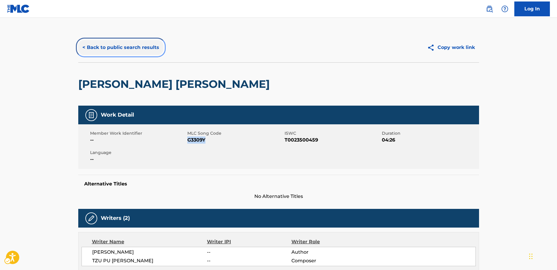
click at [131, 44] on button "< Back to public search results" at bounding box center [120, 47] width 85 height 15
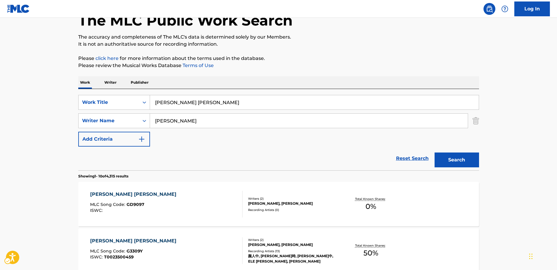
scroll to position [4, 0]
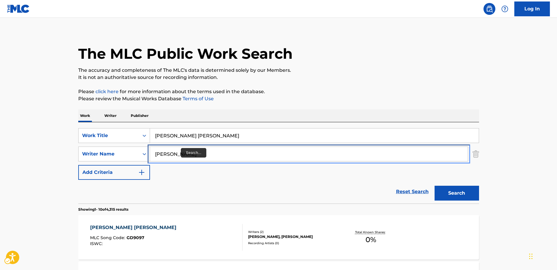
click at [135, 152] on div "SearchWithCriteria8fd8370b-bc30-4721-a6f9-e24ffcfcd3fb Writer Name [PERSON_NAME]" at bounding box center [278, 154] width 401 height 15
paste input "Firma"
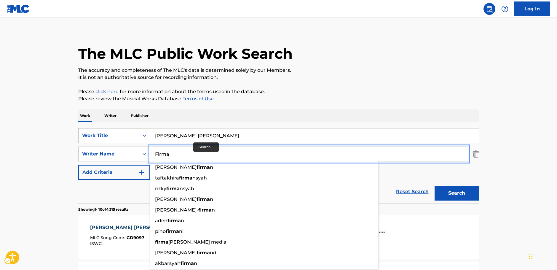
type input "Firma"
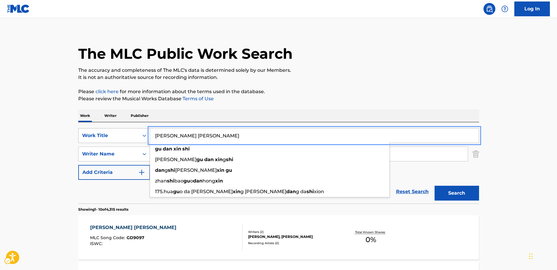
drag, startPoint x: 114, startPoint y: 131, endPoint x: 110, endPoint y: 131, distance: 4.2
click at [110, 131] on div "SearchWithCriteriad39d59ff-0ba6-4b28-8f00-49e926edb173 Work Title [PERSON_NAME]…" at bounding box center [278, 135] width 401 height 15
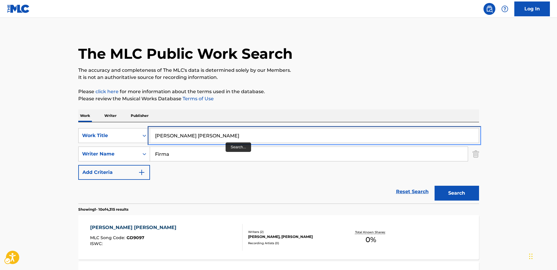
click at [224, 141] on input "[PERSON_NAME] [PERSON_NAME]" at bounding box center [314, 135] width 329 height 14
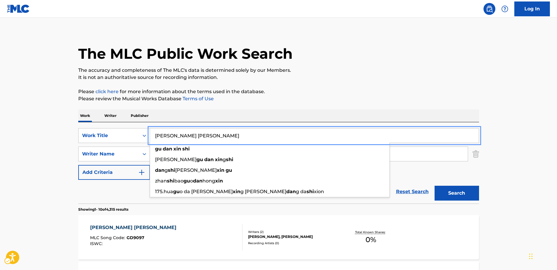
paste input "Sou Favela"
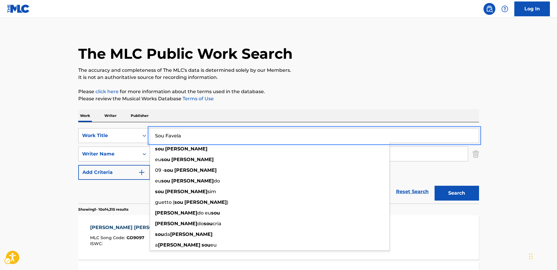
type input "Sou Favela"
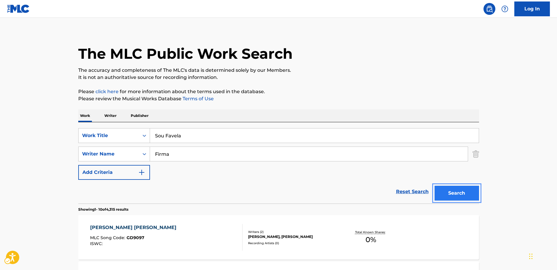
click at [459, 193] on button "Search" at bounding box center [457, 193] width 44 height 15
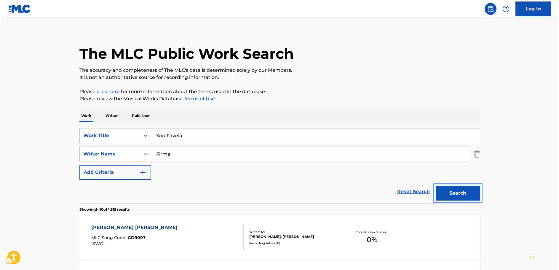
scroll to position [0, 0]
